Goal: Information Seeking & Learning: Learn about a topic

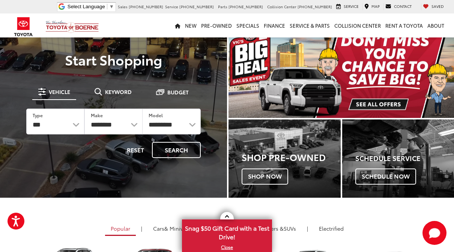
scroll to position [13, 0]
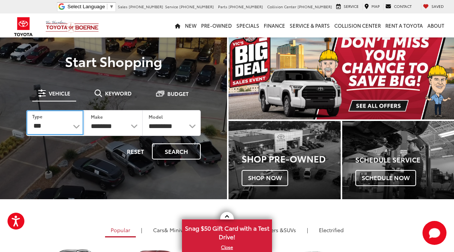
click at [77, 127] on select "*** *** **** *********" at bounding box center [54, 122] width 57 height 25
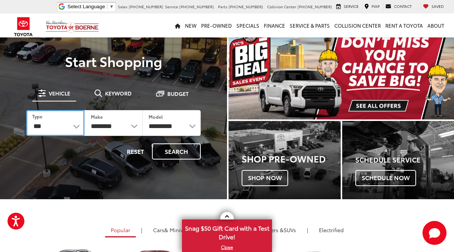
select select "******"
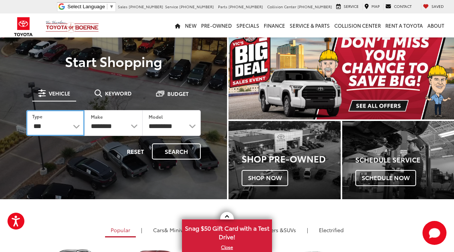
select select "******"
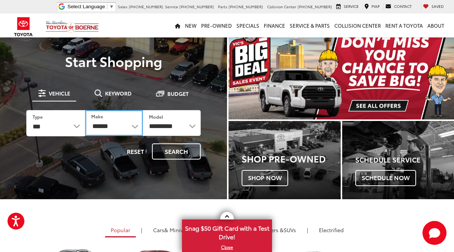
click at [109, 129] on select "******** ******" at bounding box center [114, 123] width 58 height 26
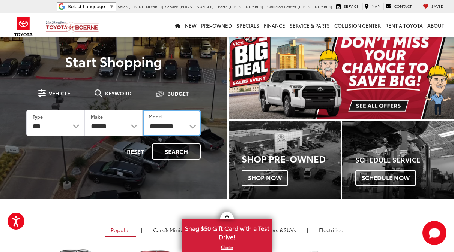
click at [162, 135] on select "**********" at bounding box center [171, 123] width 58 height 26
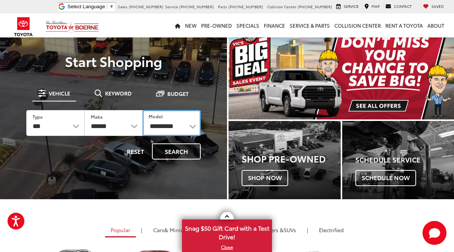
click at [186, 123] on select "**********" at bounding box center [171, 123] width 58 height 26
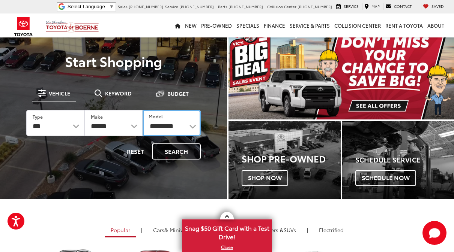
select select "**********"
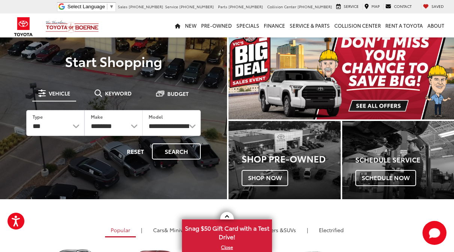
click at [187, 150] on button "Search" at bounding box center [176, 152] width 49 height 16
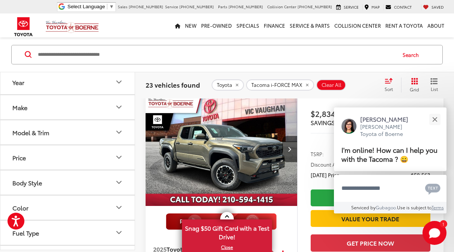
scroll to position [881, 0]
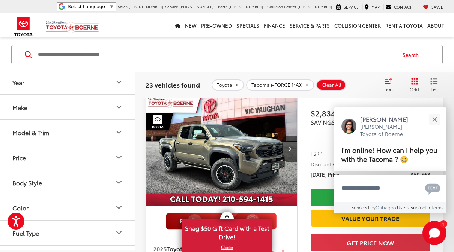
click at [436, 122] on div "Close" at bounding box center [434, 119] width 5 height 5
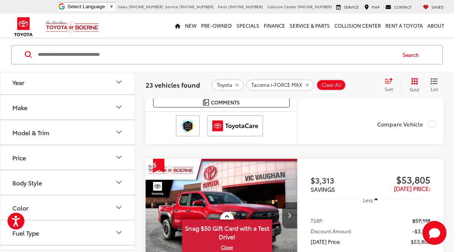
scroll to position [1632, 0]
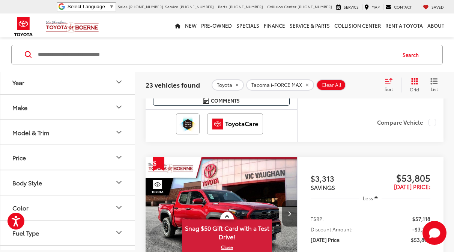
click at [21, 129] on div "Model & Trim" at bounding box center [30, 132] width 37 height 7
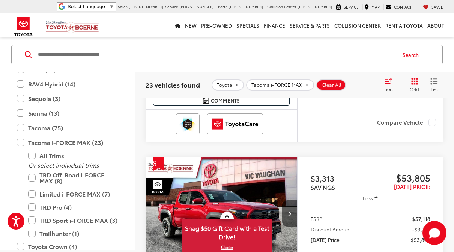
scroll to position [308, 0]
click at [36, 175] on label "TRD Off-Road i-FORCE MAX (8)" at bounding box center [73, 177] width 90 height 19
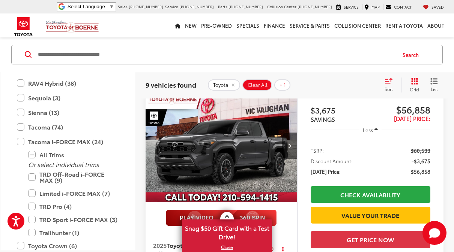
scroll to position [1429, 0]
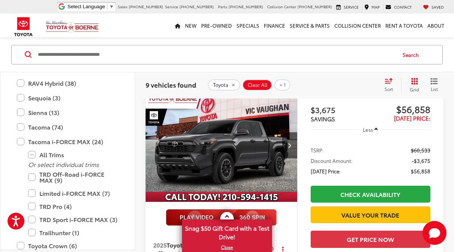
click at [231, 241] on span "Toyota Tacoma i-FORCE MAX" at bounding box center [207, 245] width 82 height 9
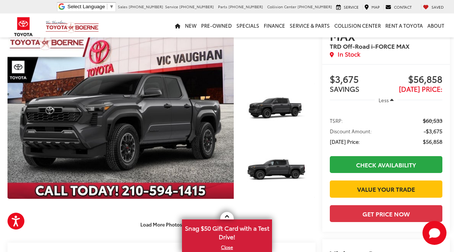
scroll to position [56, 0]
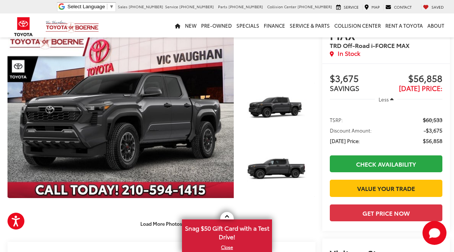
click at [107, 118] on link "Expand Photo 0" at bounding box center [120, 112] width 226 height 172
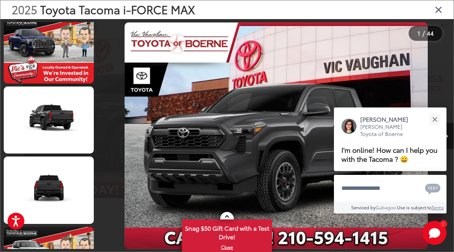
scroll to position [463, 0]
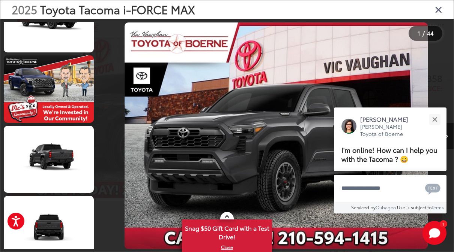
click at [46, 225] on link at bounding box center [49, 229] width 90 height 67
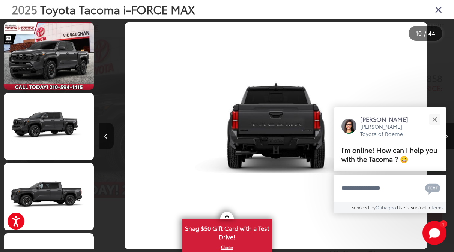
scroll to position [0, 0]
click at [46, 135] on link at bounding box center [49, 126] width 90 height 67
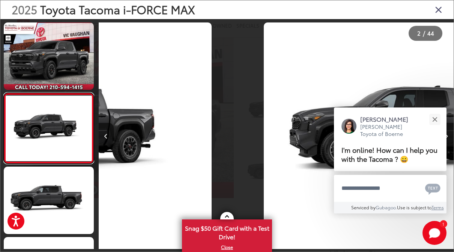
scroll to position [0, 355]
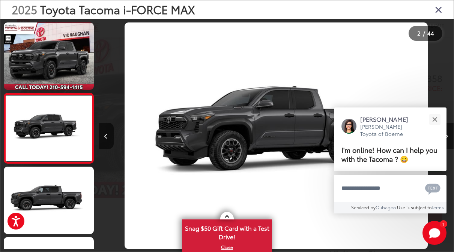
click at [442, 10] on icon "Close gallery" at bounding box center [437, 9] width 7 height 10
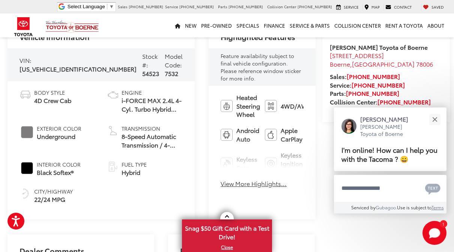
scroll to position [278, 0]
click at [121, 102] on span "i-FORCE MAX 2.4L 4-Cyl. Turbo Hybrid Powertrain" at bounding box center [151, 104] width 61 height 17
click at [121, 105] on span "i-FORCE MAX 2.4L 4-Cyl. Turbo Hybrid Powertrain" at bounding box center [151, 104] width 61 height 17
click at [121, 102] on span "i-FORCE MAX 2.4L 4-Cyl. Turbo Hybrid Powertrain" at bounding box center [151, 104] width 61 height 17
click at [233, 179] on button "View More Highlights..." at bounding box center [253, 183] width 66 height 9
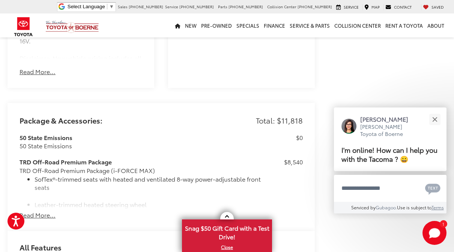
click at [34, 184] on div "50 State Emissions 50 State Emissions $0 TRD Off-Road Premium Package TRD Off-R…" at bounding box center [160, 172] width 283 height 78
click at [36, 211] on button "Read More..." at bounding box center [37, 215] width 36 height 9
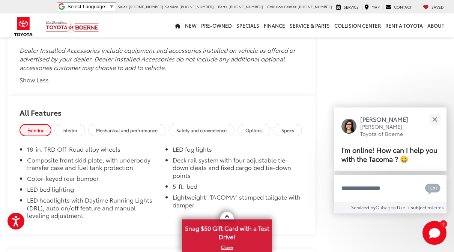
scroll to position [1475, 0]
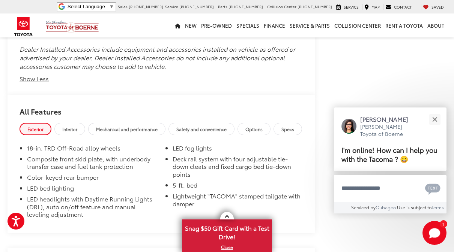
click at [72, 126] on span "Interior" at bounding box center [69, 129] width 15 height 6
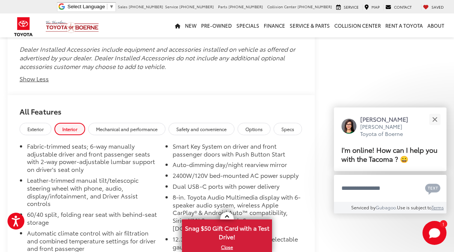
click at [118, 123] on link "Mechanical and performance" at bounding box center [126, 129] width 77 height 12
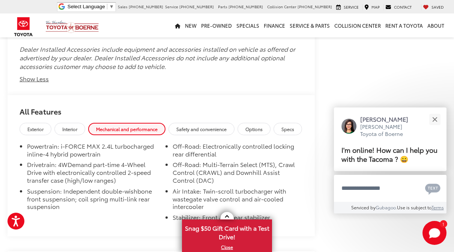
click at [216, 126] on span "Safety and convenience" at bounding box center [201, 129] width 50 height 6
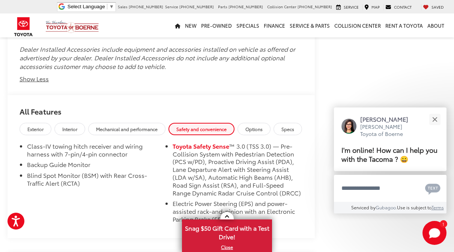
click at [262, 126] on span "Options" at bounding box center [253, 129] width 17 height 6
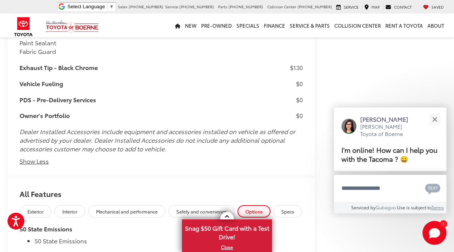
scroll to position [1396, 0]
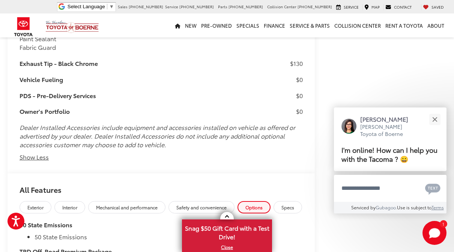
click at [294, 204] on span "Specs" at bounding box center [287, 207] width 13 height 6
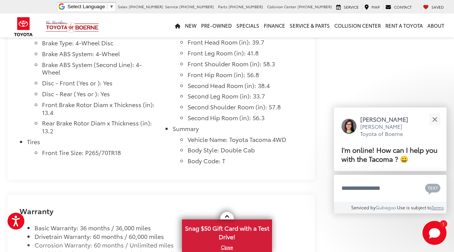
scroll to position [1905, 0]
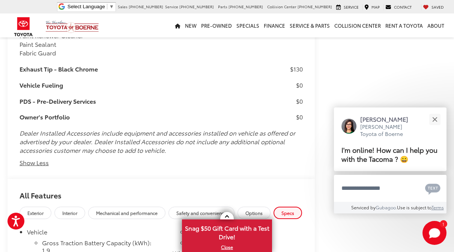
scroll to position [1390, 0]
click at [115, 210] on span "Mechanical and performance" at bounding box center [126, 213] width 61 height 6
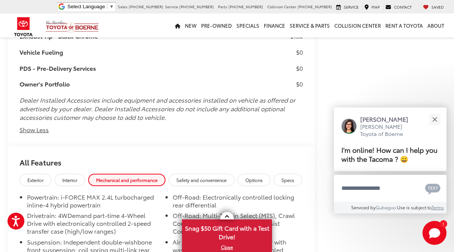
scroll to position [1424, 0]
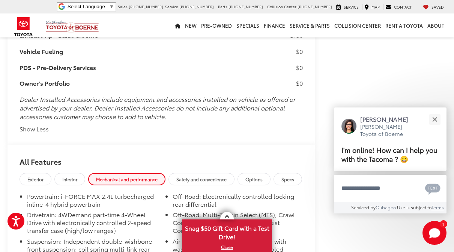
click at [37, 176] on span "Exterior" at bounding box center [35, 179] width 16 height 6
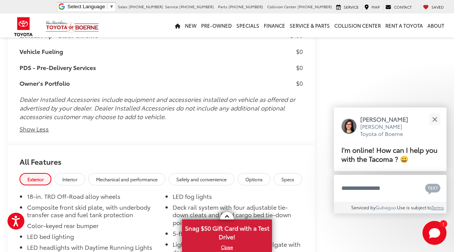
click at [201, 176] on span "Safety and convenience" at bounding box center [201, 179] width 50 height 6
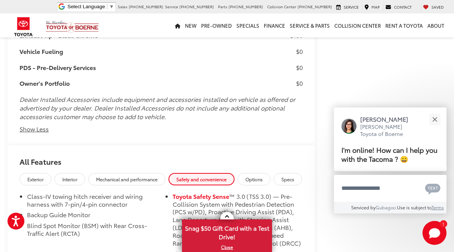
click at [262, 176] on span "Options" at bounding box center [253, 179] width 17 height 6
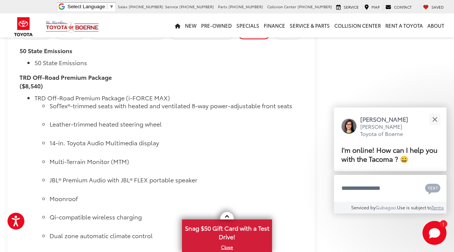
scroll to position [1571, 0]
click at [26, 189] on ul "TRD Off-Road Premium Package (i-FORCE MAX) SofTex®-trimmed seats with heated an…" at bounding box center [160, 235] width 283 height 282
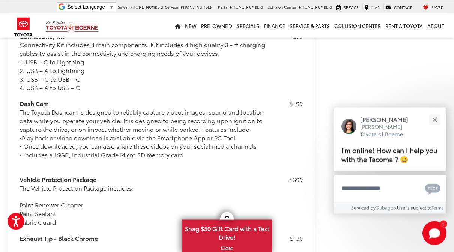
scroll to position [1220, 0]
